Goal: Task Accomplishment & Management: Manage account settings

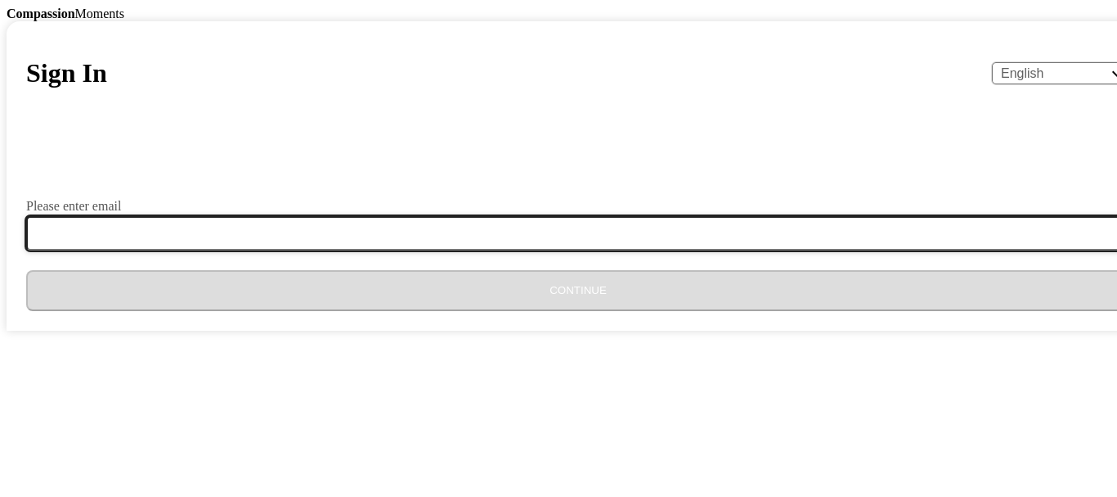
click at [438, 250] on input "Please enter email" at bounding box center [588, 233] width 1124 height 34
type input "[EMAIL_ADDRESS][DOMAIN_NAME]"
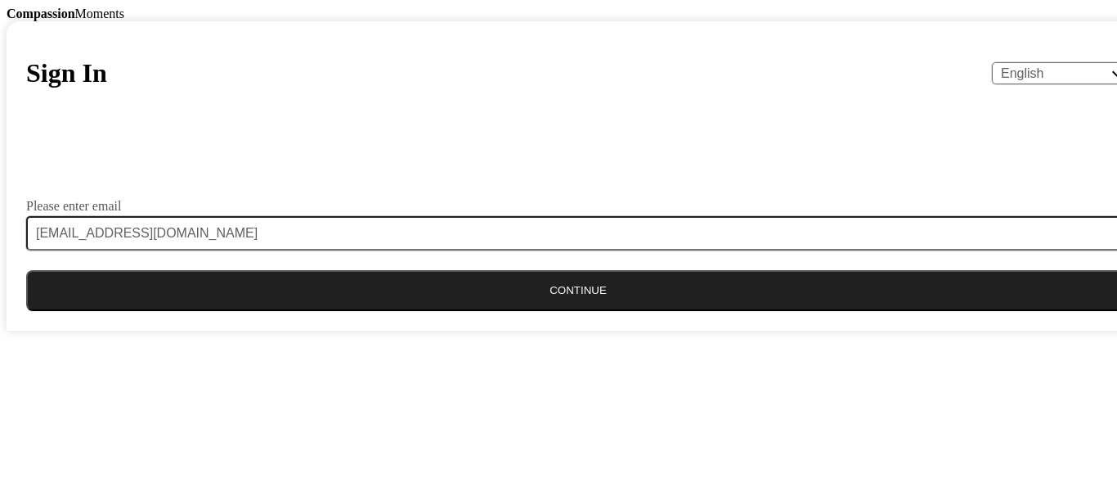
click at [555, 311] on button "Continue" at bounding box center [578, 290] width 1104 height 41
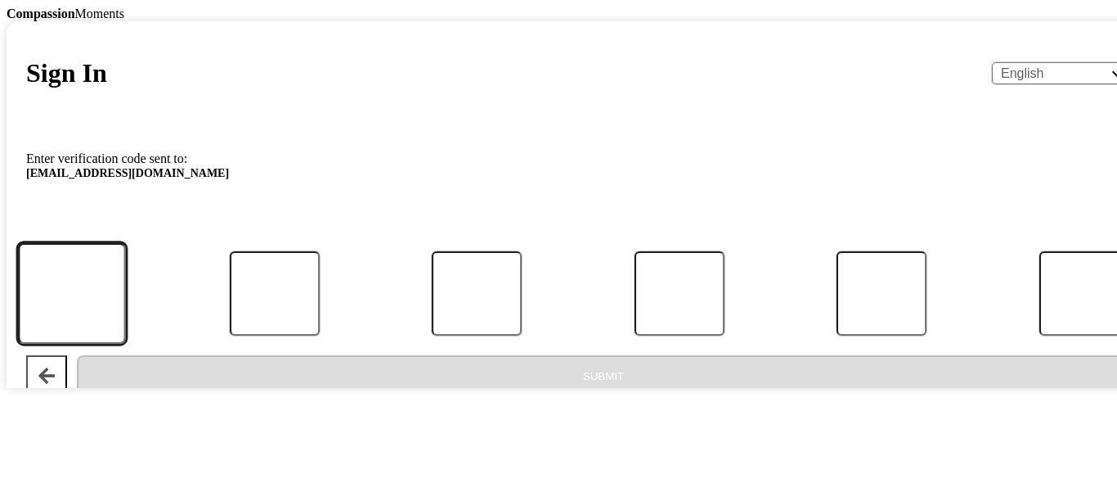
click at [126, 344] on input "Code" at bounding box center [72, 293] width 108 height 101
type input "6"
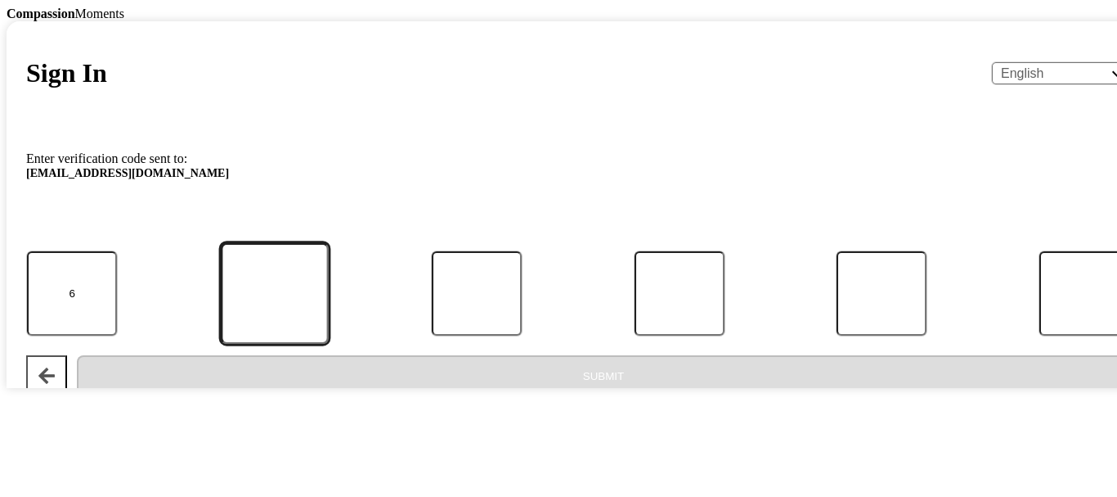
type input "7"
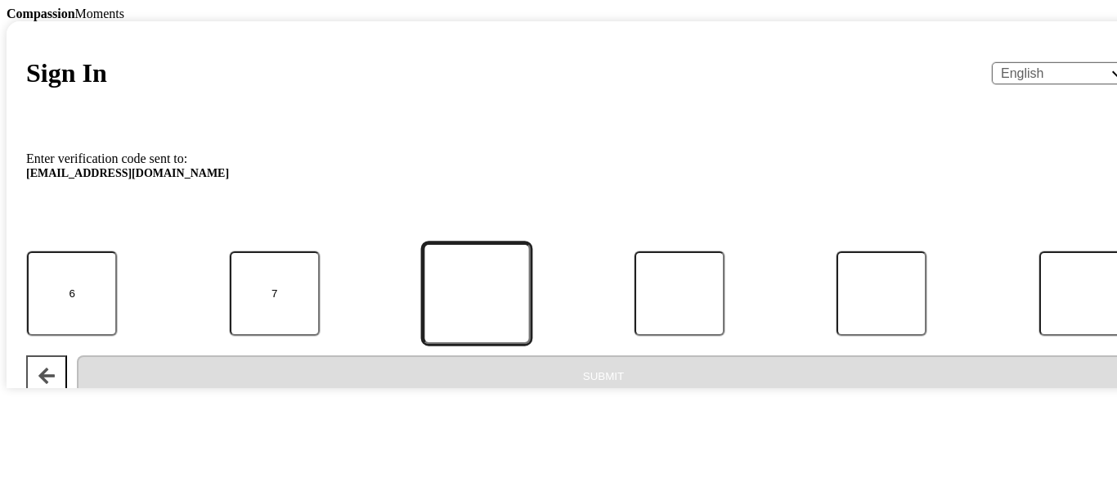
type input "7"
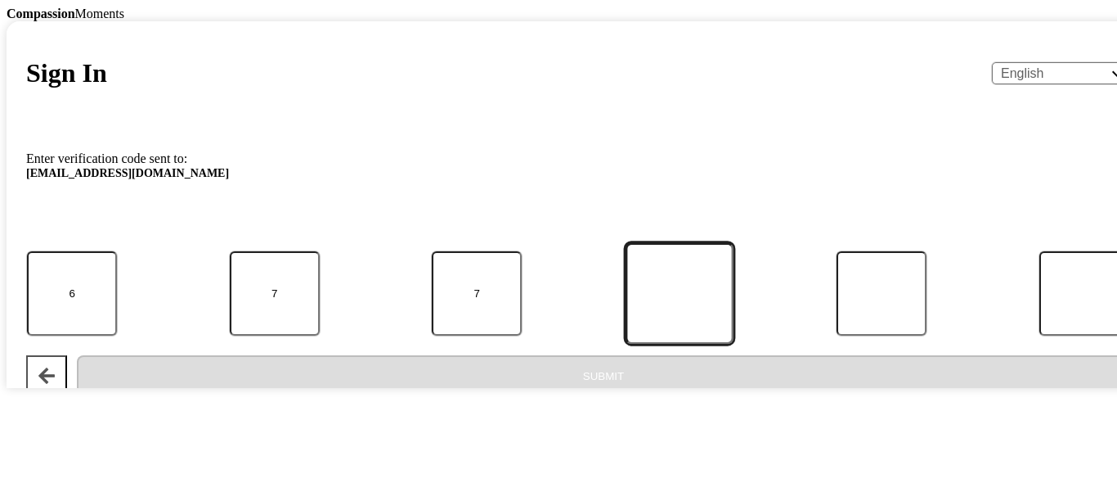
type input "4"
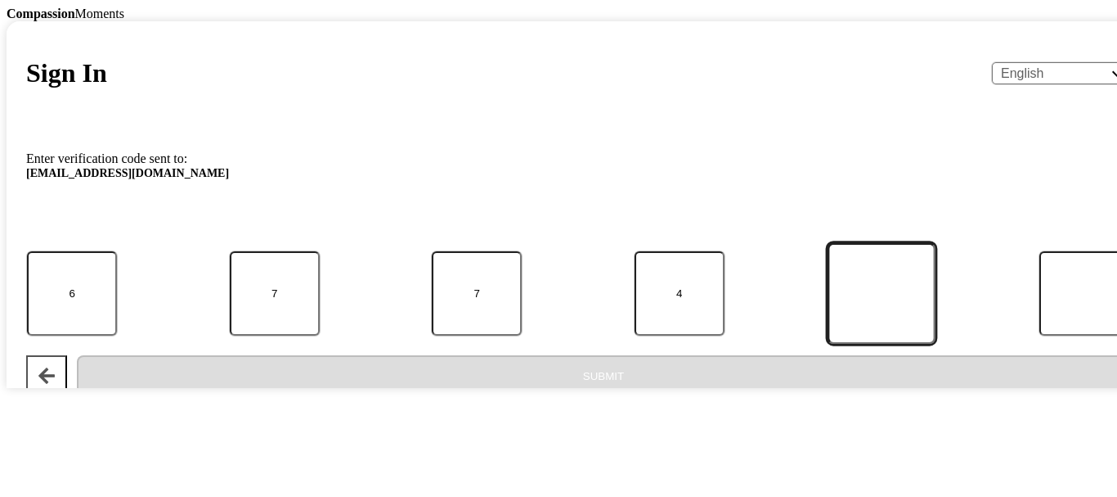
type input "3"
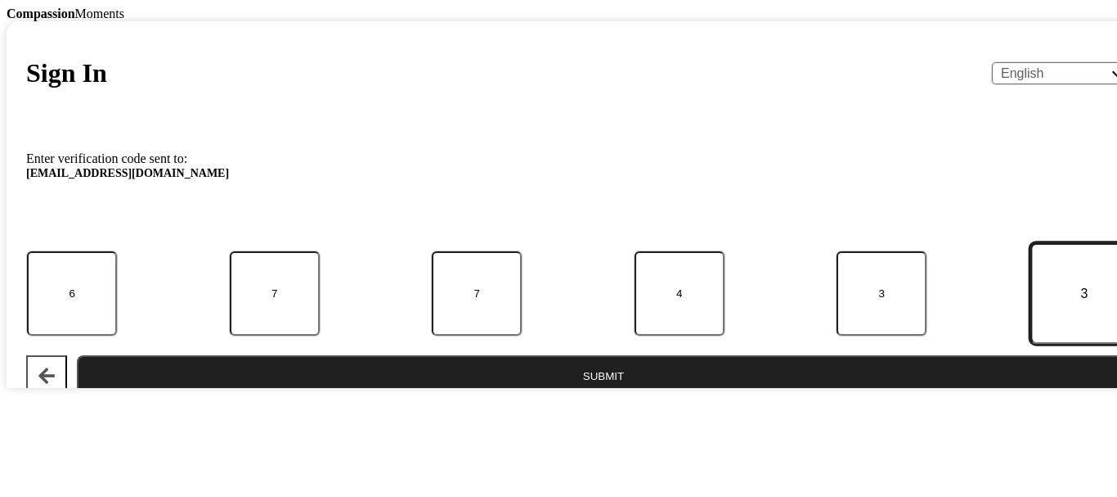
type input "3"
click at [575, 396] on button "Submit" at bounding box center [604, 375] width 1054 height 41
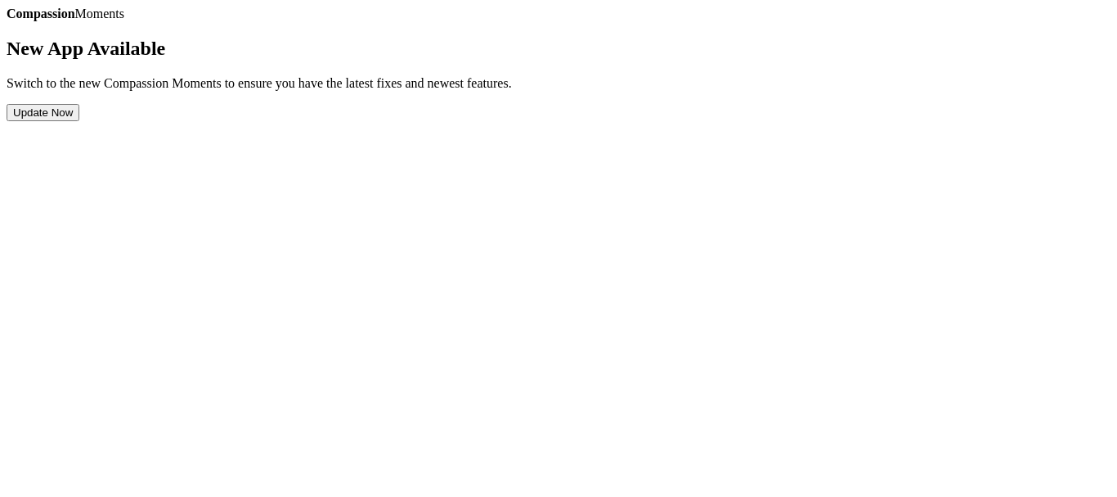
click at [79, 121] on button "Update Now" at bounding box center [43, 112] width 73 height 17
